Goal: Feedback & Contribution: Leave review/rating

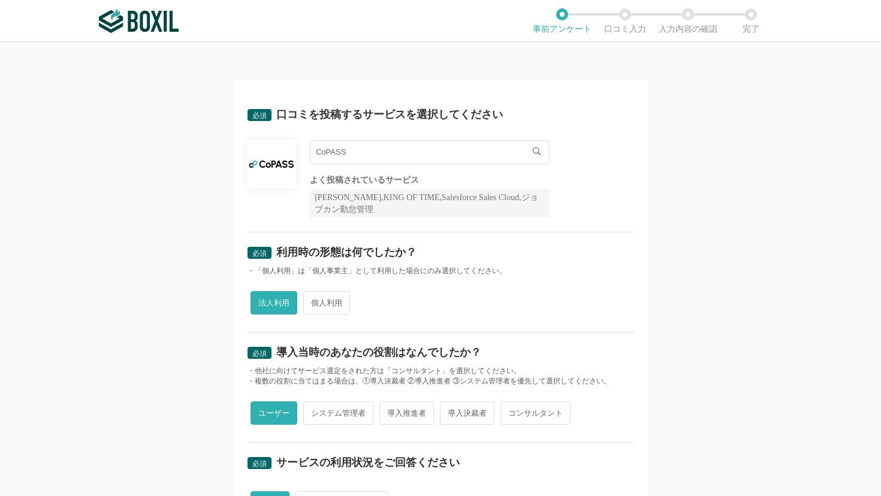
click at [157, 21] on img at bounding box center [139, 21] width 80 height 24
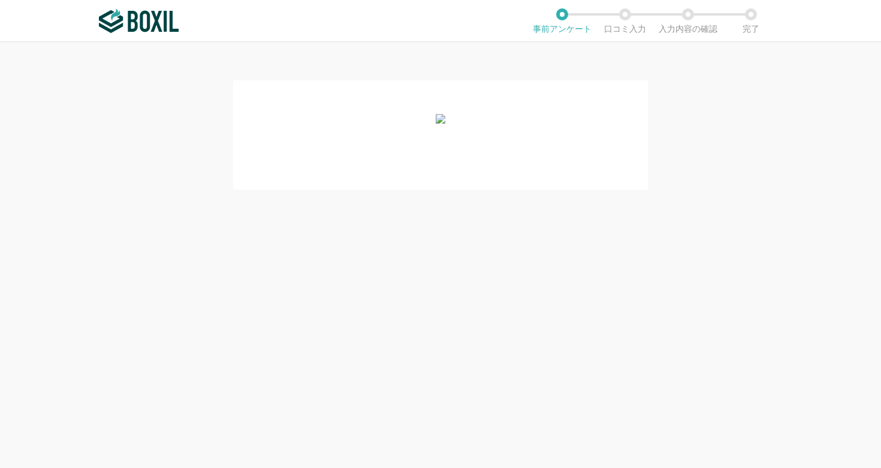
click at [135, 25] on img at bounding box center [139, 21] width 80 height 24
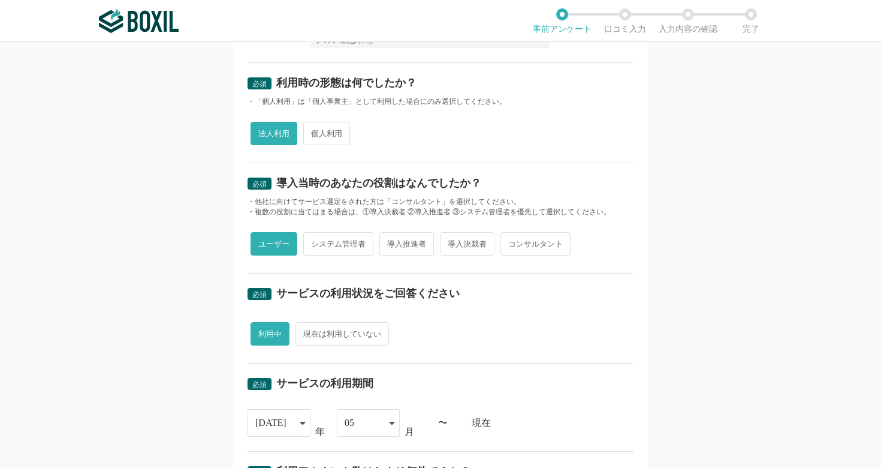
scroll to position [478, 0]
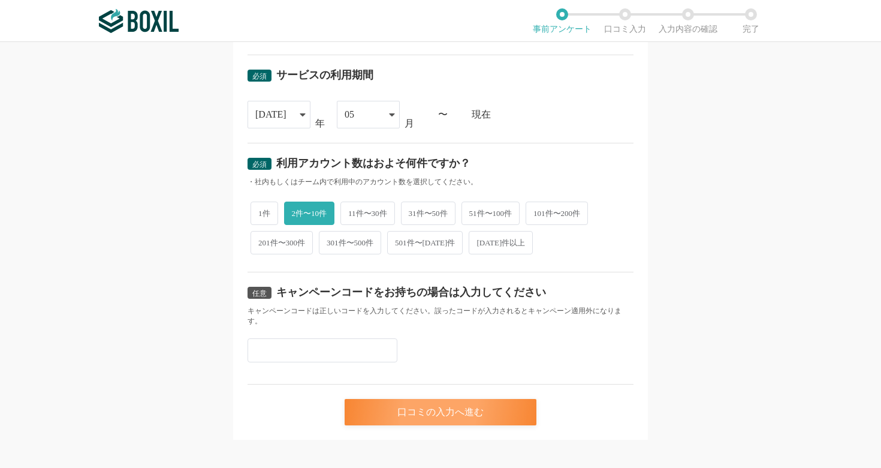
click at [469, 399] on div "口コミの入力へ進む" at bounding box center [441, 412] width 192 height 26
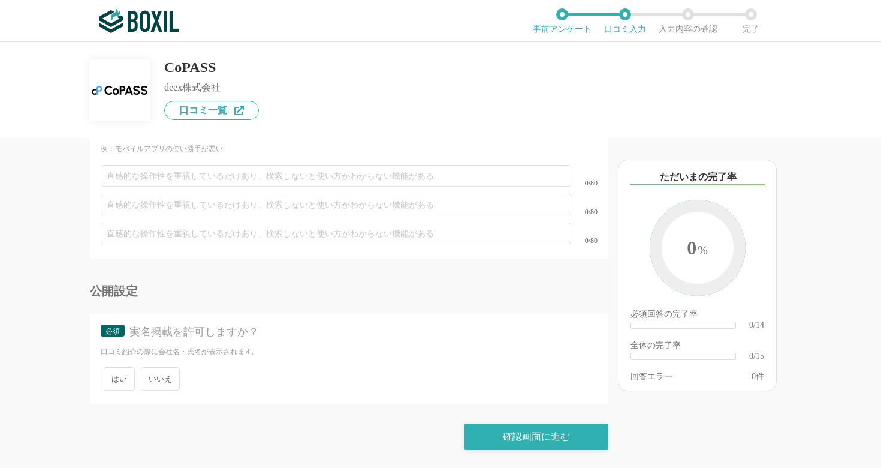
scroll to position [1836, 0]
click at [528, 446] on div "確認画面に進む" at bounding box center [537, 436] width 144 height 26
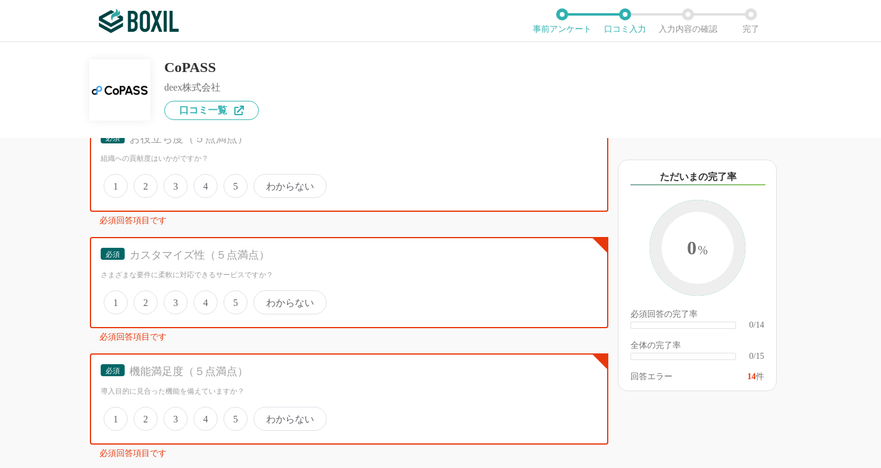
scroll to position [182, 0]
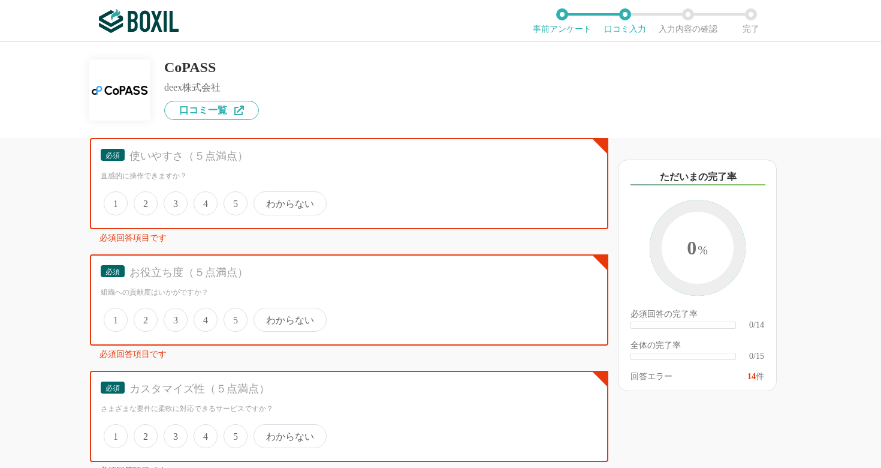
click at [137, 7] on div at bounding box center [148, 20] width 98 height 41
click at [145, 18] on img at bounding box center [139, 21] width 80 height 24
click at [232, 200] on span "5" at bounding box center [236, 203] width 24 height 24
click at [232, 200] on input "5" at bounding box center [231, 197] width 8 height 8
radio input "true"
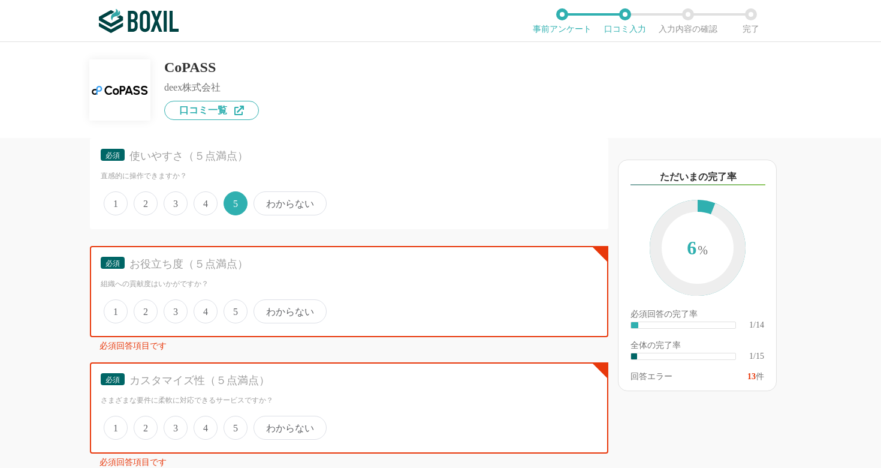
click at [238, 315] on span "5" at bounding box center [236, 311] width 24 height 24
click at [234, 309] on input "5" at bounding box center [231, 305] width 8 height 8
radio input "true"
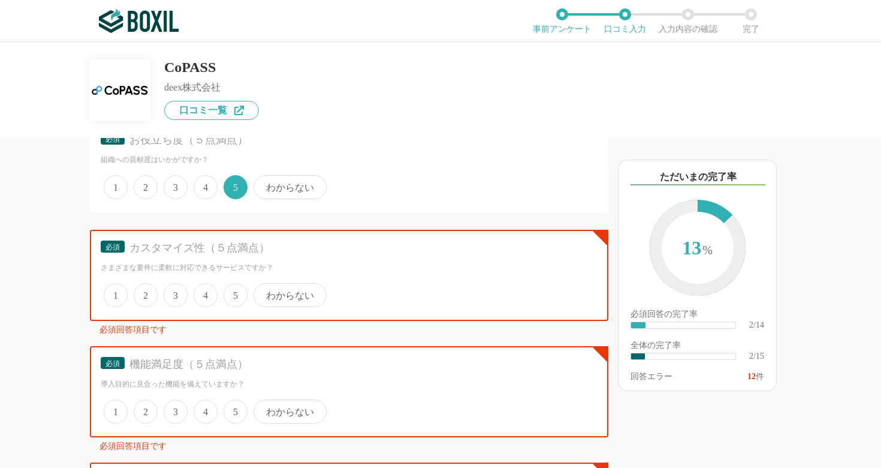
click at [230, 301] on span "5" at bounding box center [236, 295] width 24 height 24
click at [230, 293] on input "5" at bounding box center [231, 289] width 8 height 8
radio input "true"
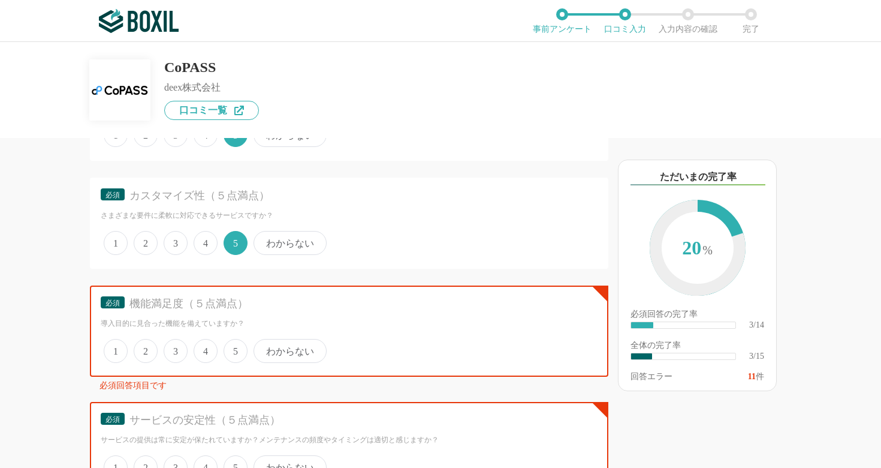
click at [239, 354] on span "5" at bounding box center [236, 351] width 24 height 24
click at [234, 348] on input "5" at bounding box center [231, 345] width 8 height 8
radio input "true"
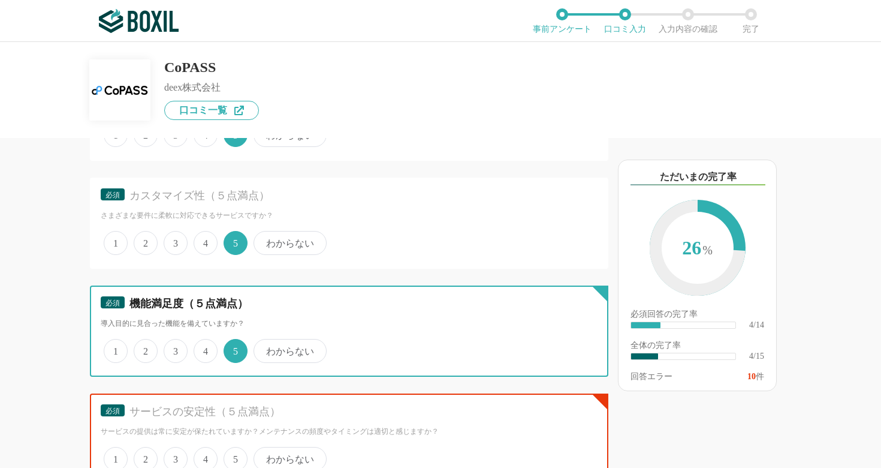
scroll to position [525, 0]
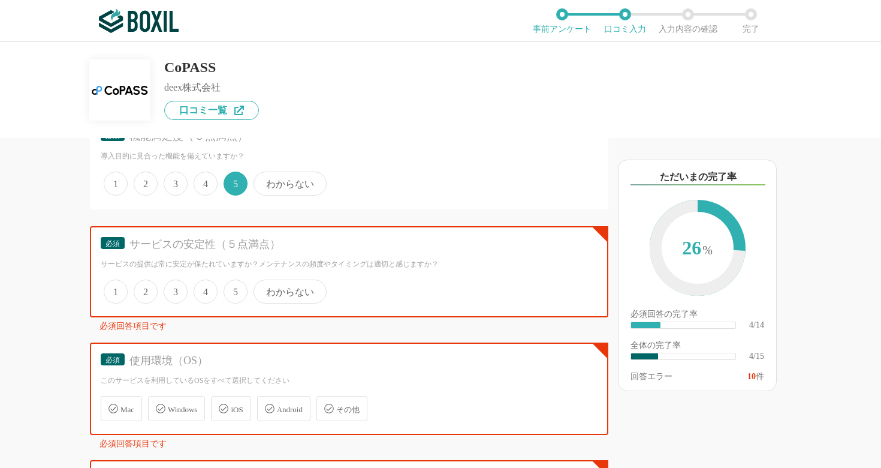
click at [228, 288] on span "5" at bounding box center [236, 291] width 24 height 24
click at [228, 288] on input "5" at bounding box center [231, 285] width 8 height 8
radio input "true"
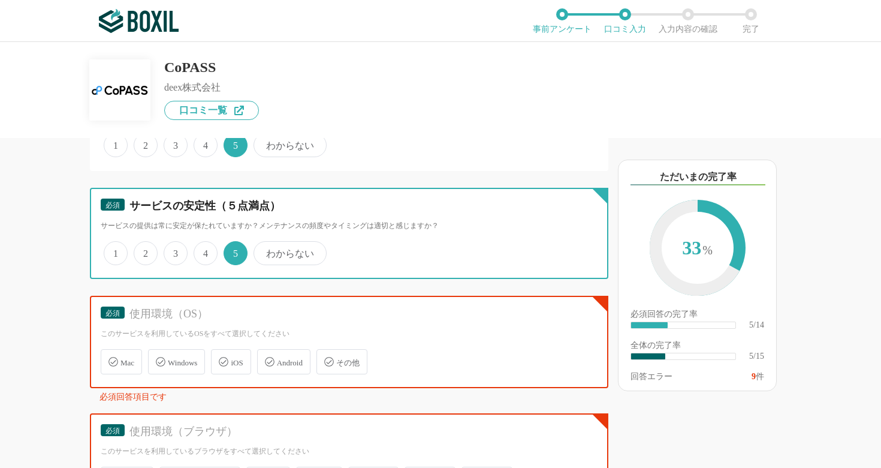
scroll to position [630, 0]
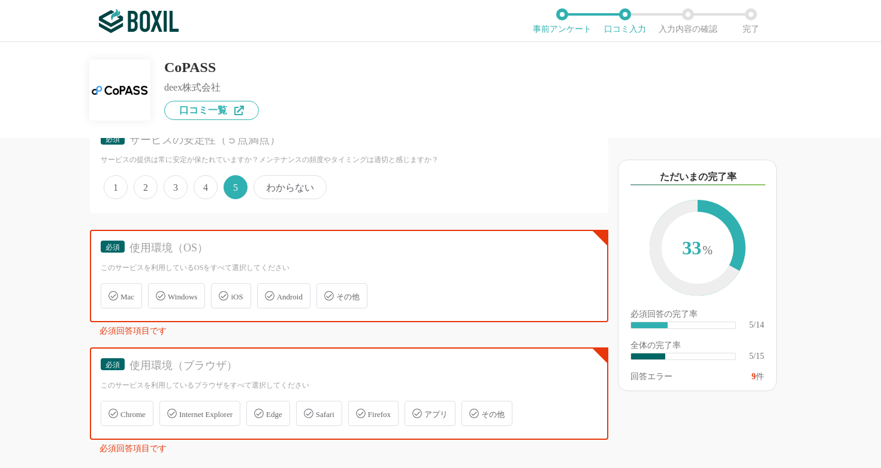
click at [130, 291] on div "Mac" at bounding box center [121, 295] width 41 height 25
click at [111, 291] on input "Mac" at bounding box center [107, 289] width 8 height 8
checkbox input "true"
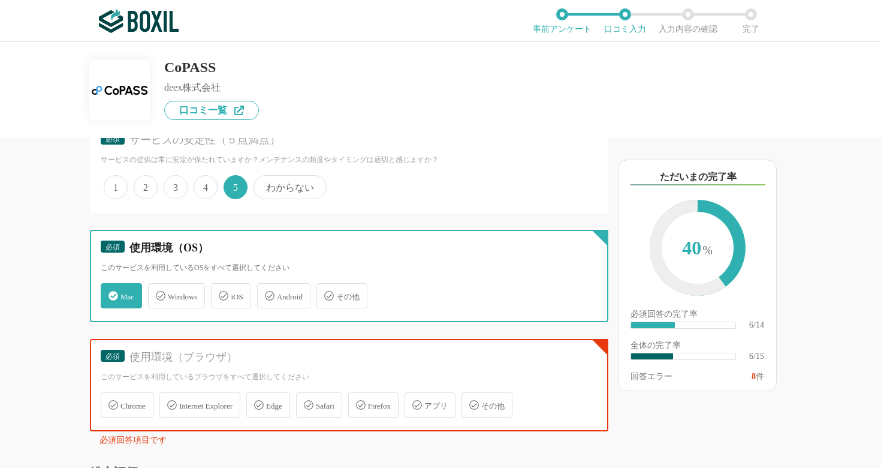
scroll to position [758, 0]
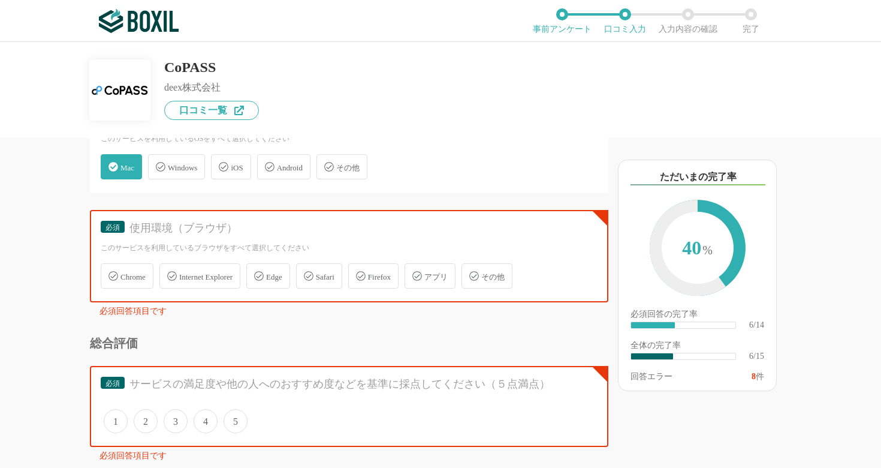
click at [145, 273] on span "Chrome" at bounding box center [133, 276] width 25 height 9
click at [111, 273] on input "Chrome" at bounding box center [107, 269] width 8 height 8
checkbox input "true"
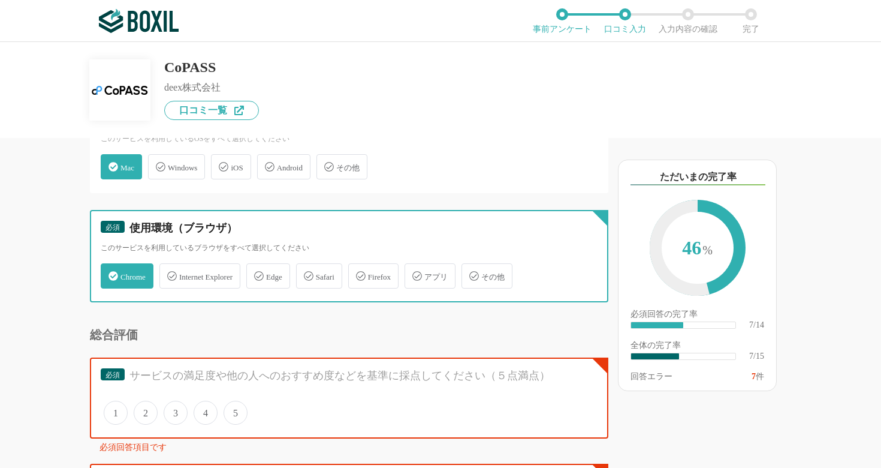
scroll to position [845, 0]
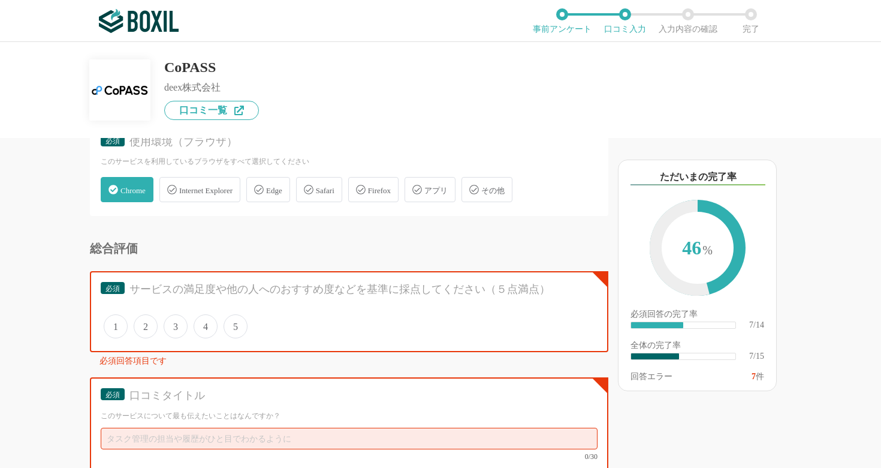
click at [237, 317] on span "5" at bounding box center [236, 326] width 24 height 24
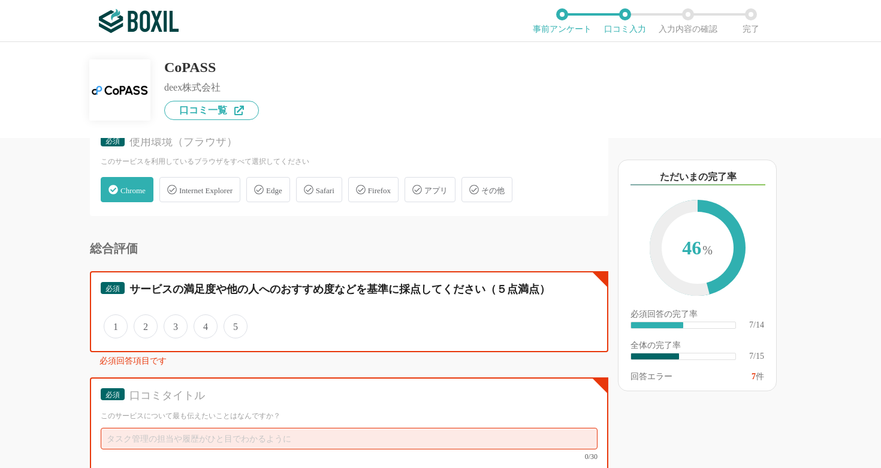
click at [234, 317] on input "5" at bounding box center [231, 320] width 8 height 8
radio input "true"
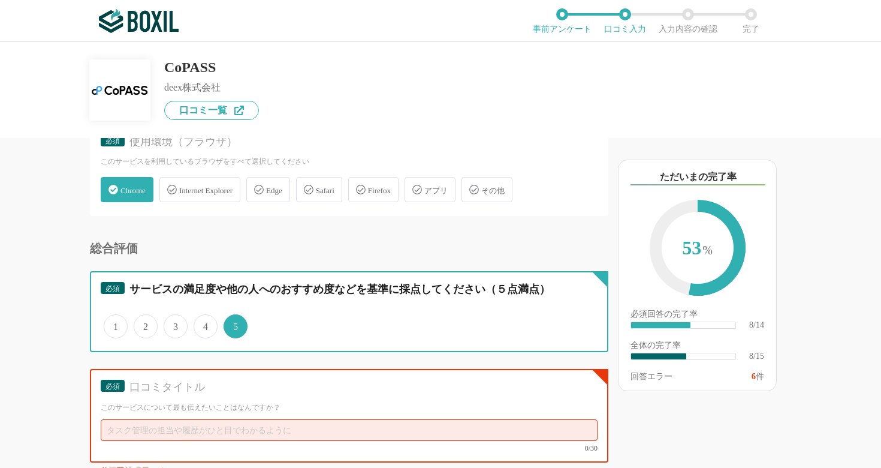
scroll to position [948, 0]
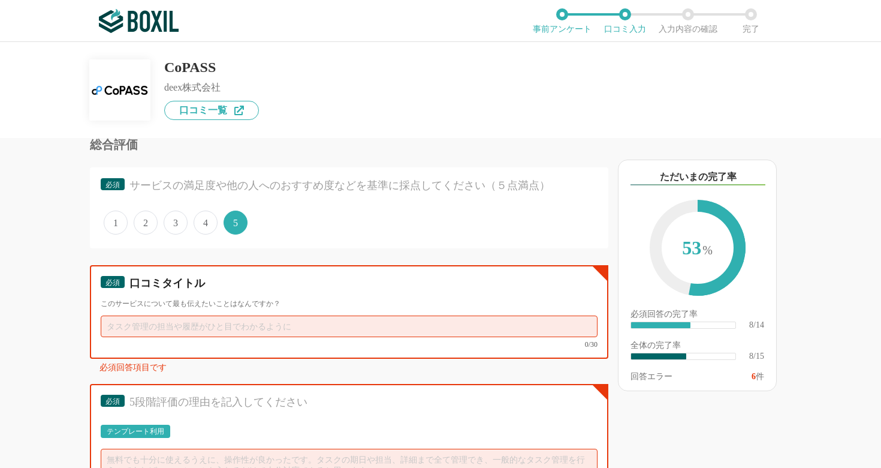
click at [251, 324] on input "text" at bounding box center [349, 326] width 497 height 22
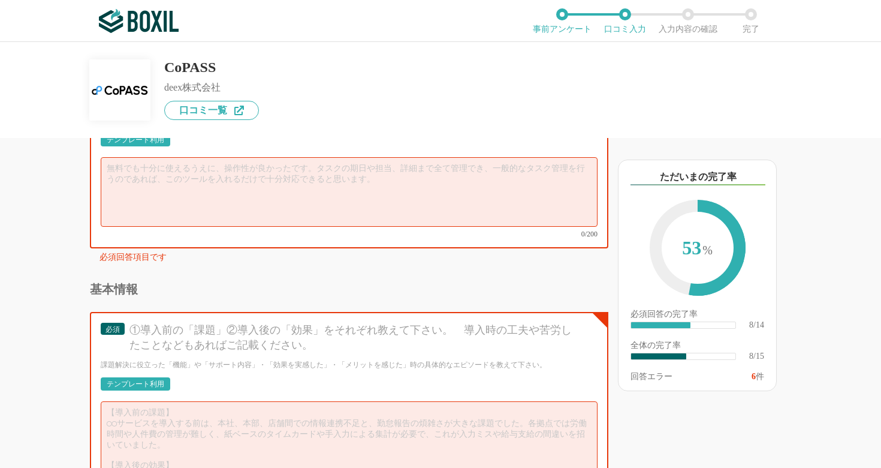
scroll to position [1339, 0]
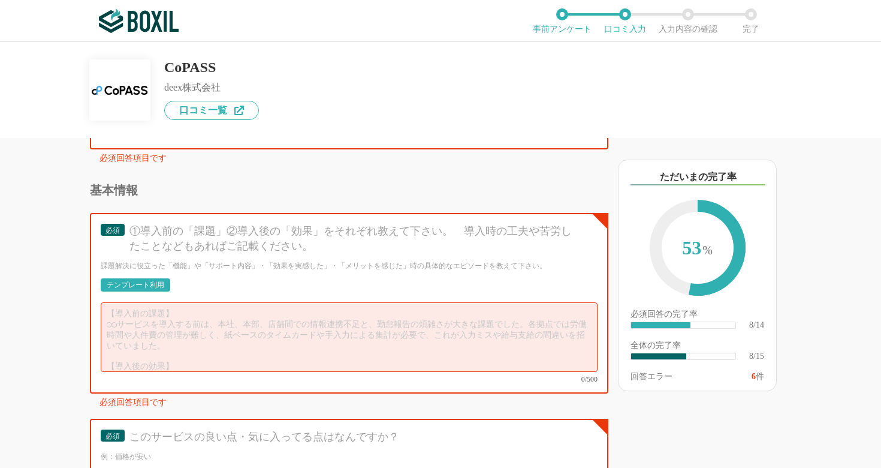
click at [200, 57] on div "CoPASS deex株式会社 口コミ一覧" at bounding box center [440, 81] width 701 height 78
click at [210, 107] on span "口コミ一覧" at bounding box center [203, 111] width 48 height 10
